Goal: Task Accomplishment & Management: Use online tool/utility

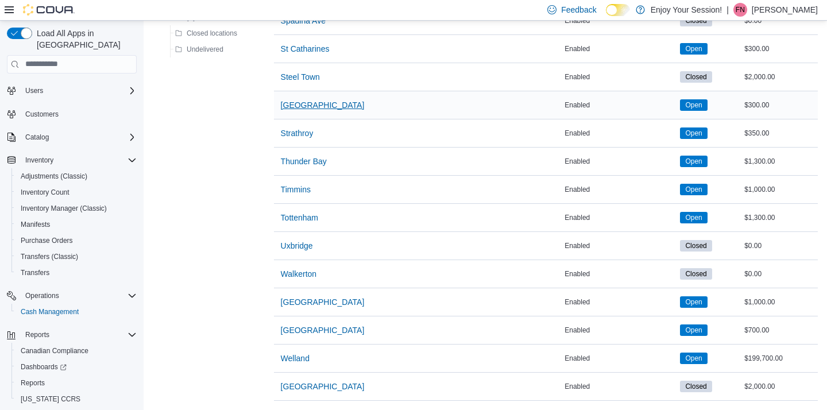
scroll to position [1381, 0]
click at [304, 106] on span "[GEOGRAPHIC_DATA]" at bounding box center [323, 105] width 84 height 11
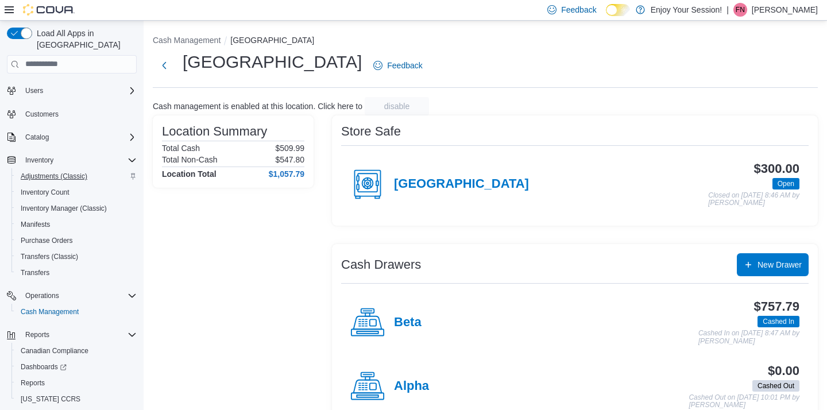
click at [55, 172] on span "Adjustments (Classic)" at bounding box center [54, 176] width 67 height 9
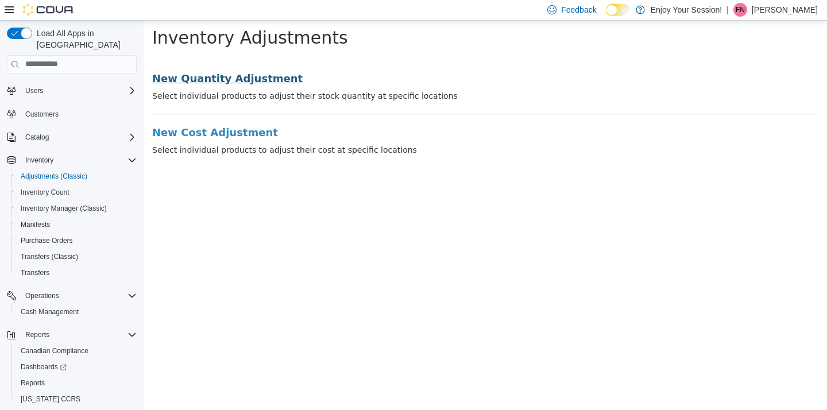
click at [260, 78] on h3 "New Quantity Adjustment" at bounding box center [485, 77] width 666 height 11
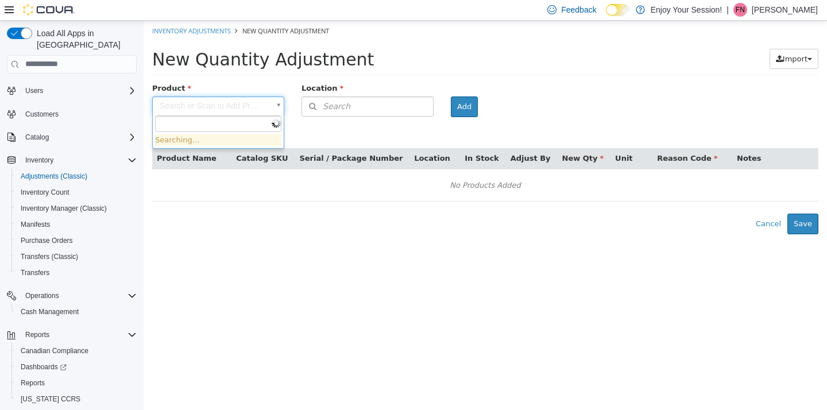
click at [239, 106] on body "× Inventory Adjustments New Quantity Adjustment New Quantity Adjustment Import …" at bounding box center [485, 127] width 683 height 214
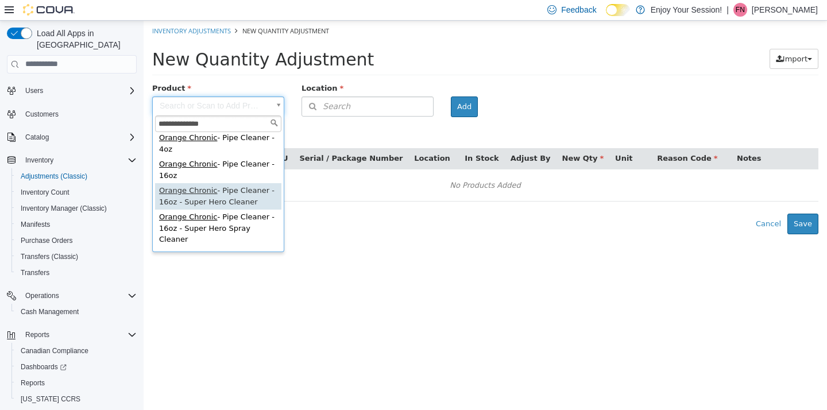
scroll to position [57, 0]
type input "**********"
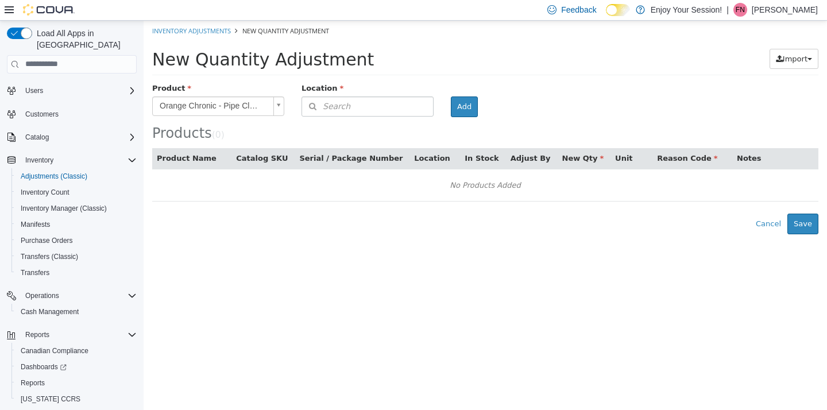
click at [337, 107] on span "Search" at bounding box center [326, 106] width 48 height 12
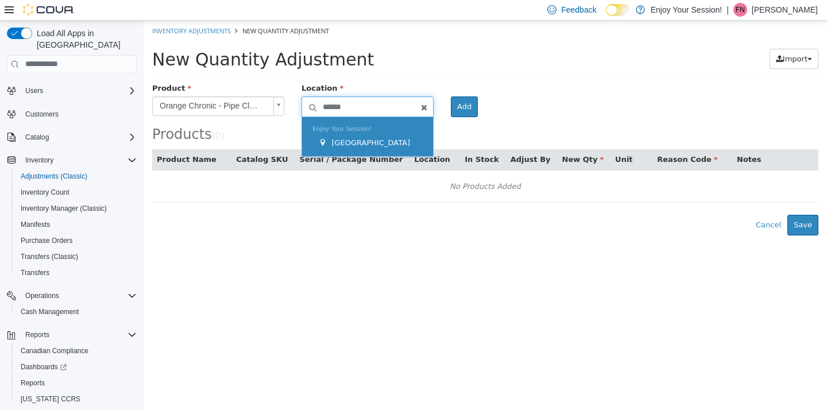
type input "******"
click at [354, 143] on span "[GEOGRAPHIC_DATA]" at bounding box center [370, 142] width 79 height 9
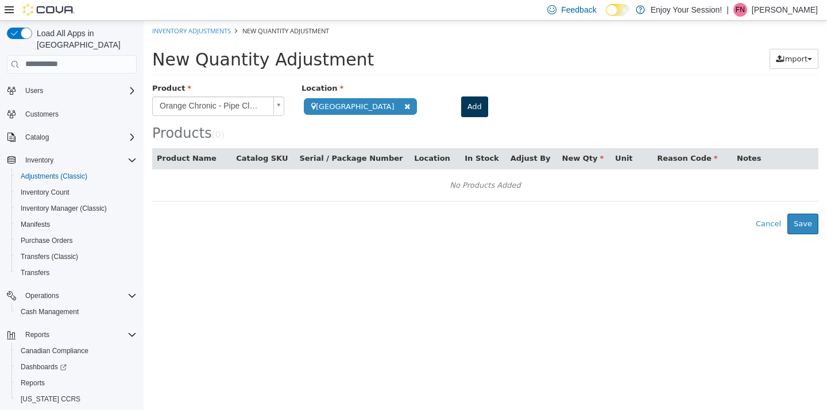
click at [461, 102] on button "Add" at bounding box center [474, 106] width 27 height 21
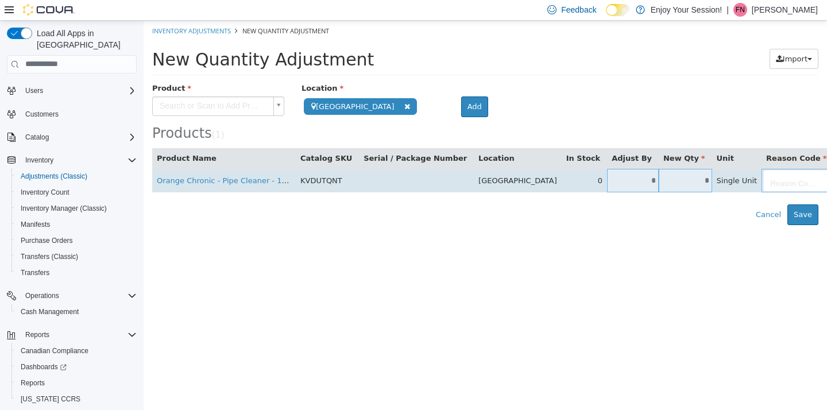
click at [607, 180] on input "*" at bounding box center [633, 180] width 52 height 9
type input "*"
click at [725, 177] on body "**********" at bounding box center [485, 122] width 683 height 204
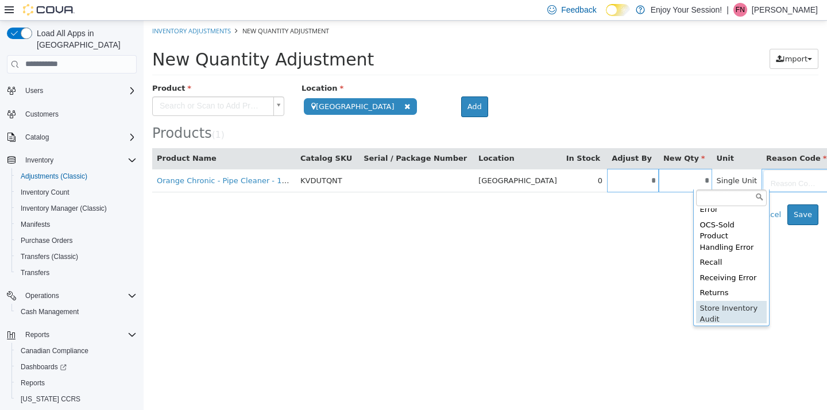
scroll to position [270, 0]
type input "**********"
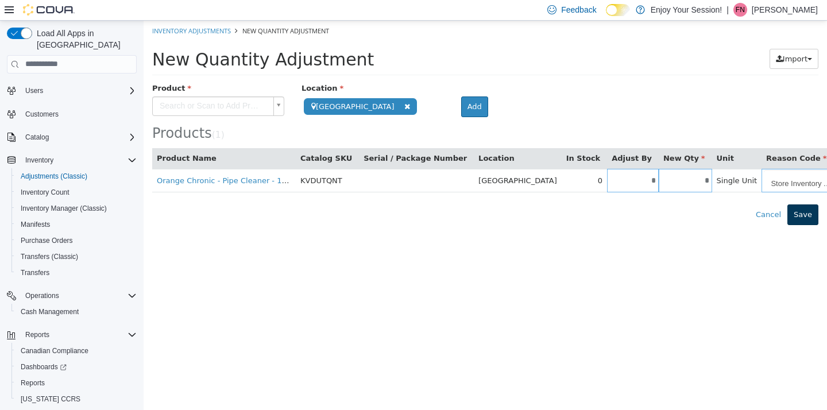
click at [807, 212] on button "Save" at bounding box center [802, 214] width 31 height 21
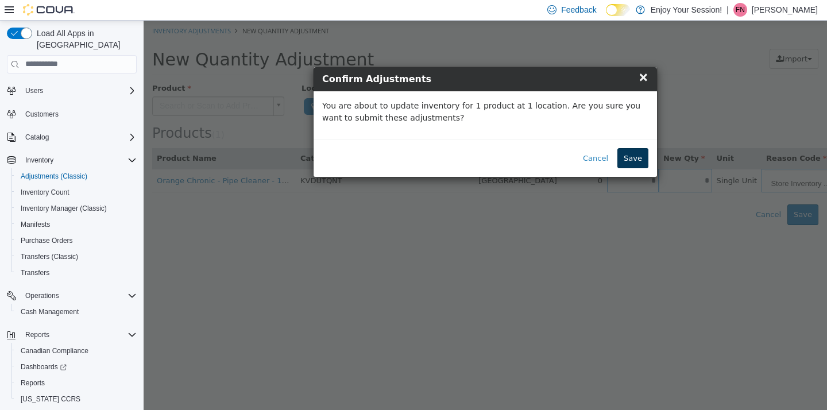
click at [631, 153] on button "Save" at bounding box center [632, 158] width 31 height 21
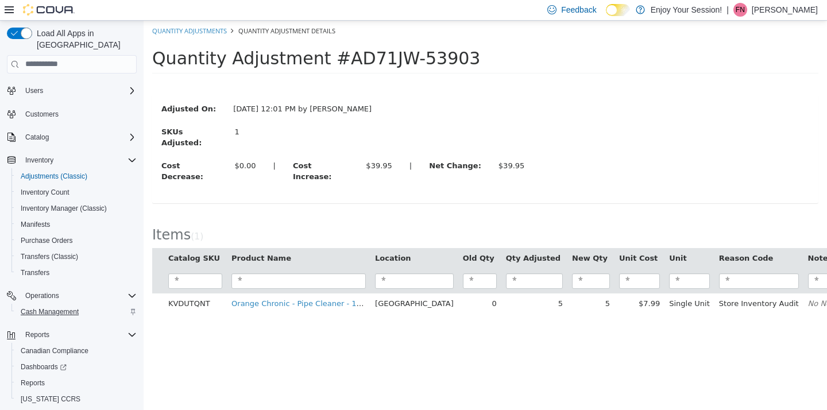
click at [40, 307] on span "Cash Management" at bounding box center [50, 311] width 58 height 9
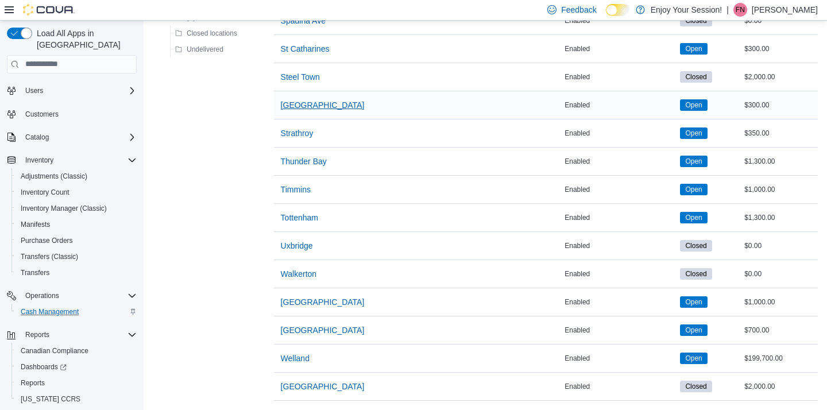
scroll to position [1381, 0]
click at [315, 103] on span "[GEOGRAPHIC_DATA]" at bounding box center [323, 105] width 84 height 11
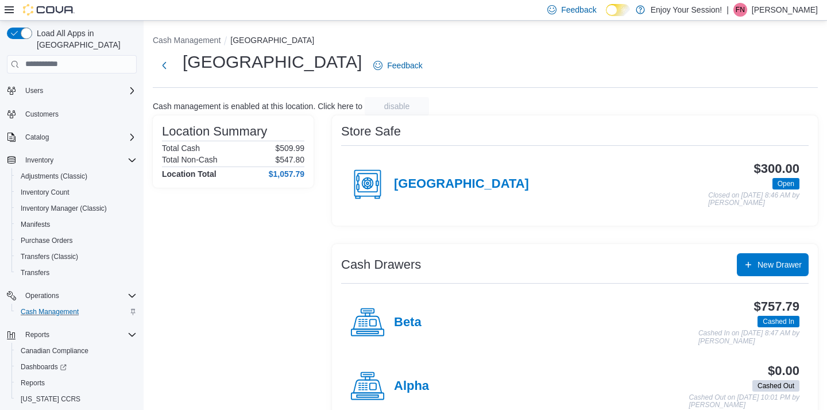
click at [267, 296] on div "Location Summary Total Cash $509.99 Total Non-Cash $547.80 Location Total $1,05…" at bounding box center [233, 271] width 161 height 312
